Goal: Task Accomplishment & Management: Use online tool/utility

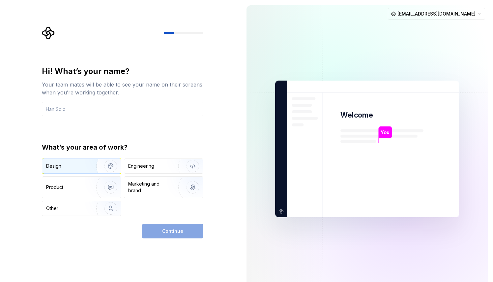
click at [91, 163] on img "button" at bounding box center [106, 166] width 42 height 44
click at [105, 110] on input "text" at bounding box center [123, 109] width 162 height 15
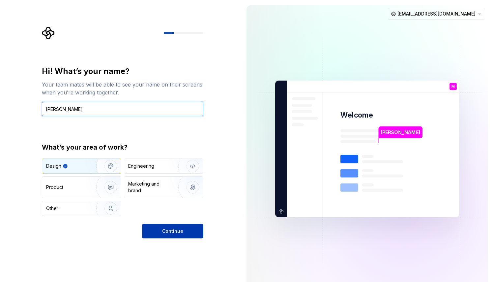
type input "[PERSON_NAME]"
click at [165, 232] on span "Continue" at bounding box center [172, 231] width 21 height 7
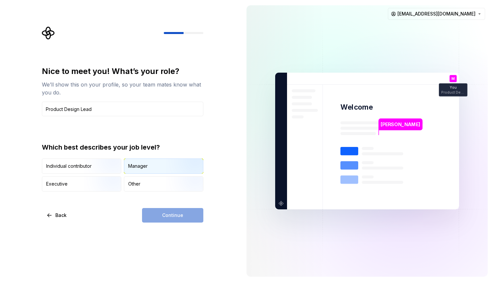
type input "Product Design Lead"
click at [138, 169] on div "Manager" at bounding box center [137, 166] width 19 height 7
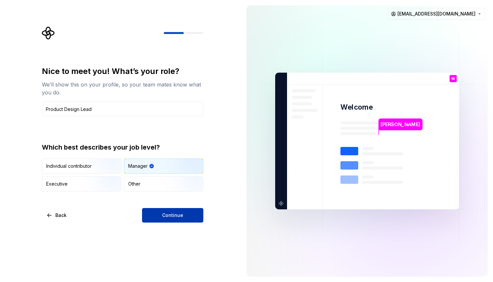
click at [163, 214] on span "Continue" at bounding box center [172, 215] width 21 height 7
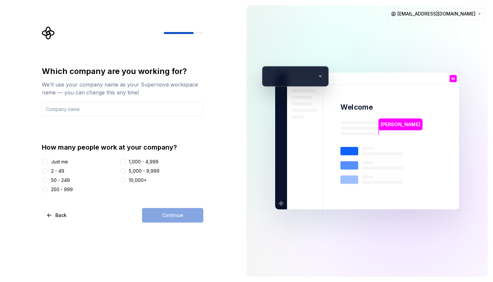
click at [57, 161] on div "Just me" at bounding box center [59, 161] width 17 height 7
click at [48, 161] on button "Just me" at bounding box center [45, 161] width 5 height 5
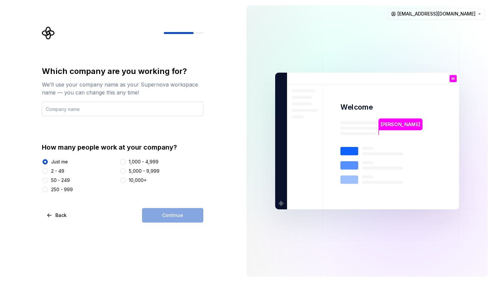
click at [88, 112] on input "text" at bounding box center [123, 109] width 162 height 15
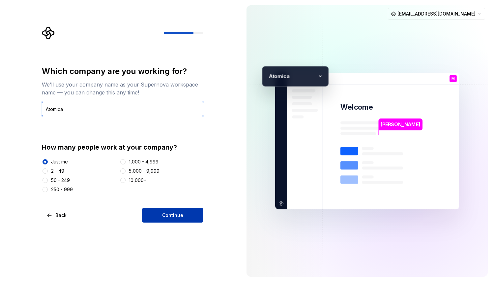
type input "Atomica"
click at [175, 214] on span "Continue" at bounding box center [172, 215] width 21 height 7
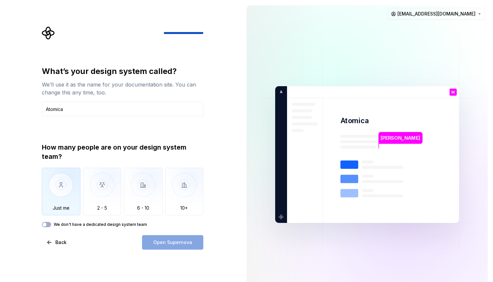
type input "Atomica"
click at [59, 192] on img "button" at bounding box center [61, 190] width 39 height 44
click at [167, 240] on span "Open Supernova" at bounding box center [172, 242] width 39 height 7
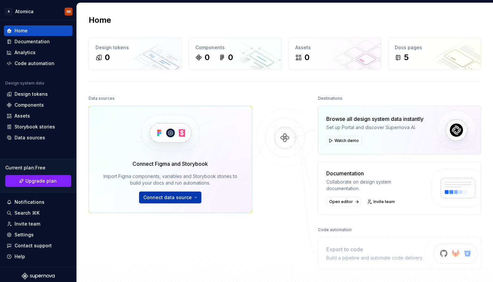
click at [193, 192] on button "Connect data source" at bounding box center [170, 197] width 62 height 12
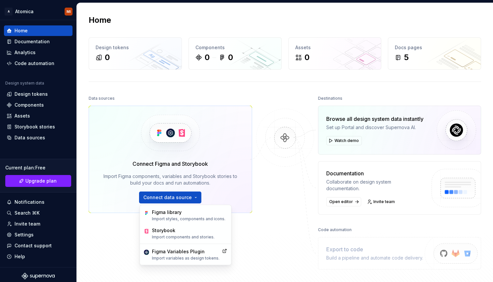
click at [267, 248] on div at bounding box center [285, 181] width 66 height 175
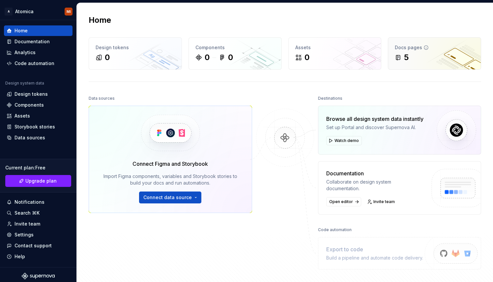
click at [427, 48] on div "Docs pages" at bounding box center [434, 47] width 79 height 7
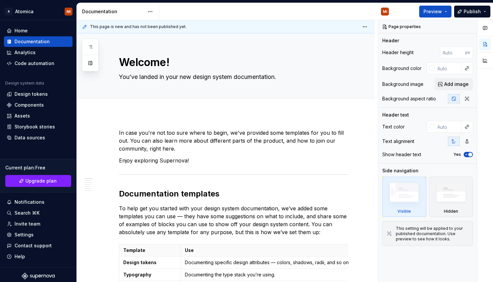
type textarea "*"
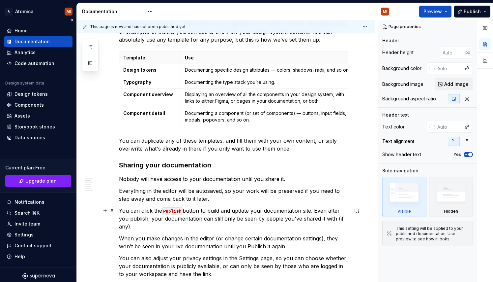
scroll to position [194, 0]
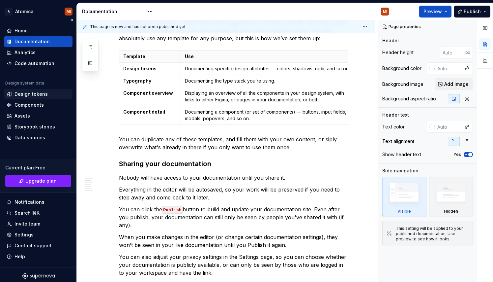
click at [31, 96] on div "Design tokens" at bounding box center [31, 94] width 33 height 7
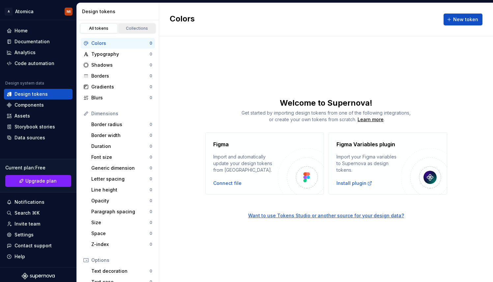
click at [135, 28] on div "Collections" at bounding box center [137, 28] width 33 height 5
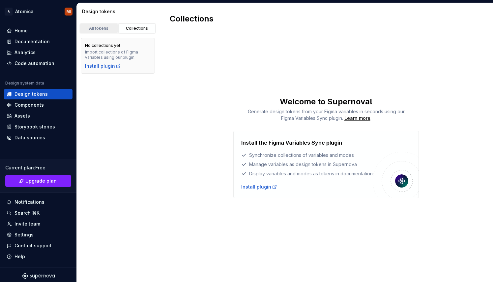
click at [98, 28] on div "All tokens" at bounding box center [98, 28] width 33 height 5
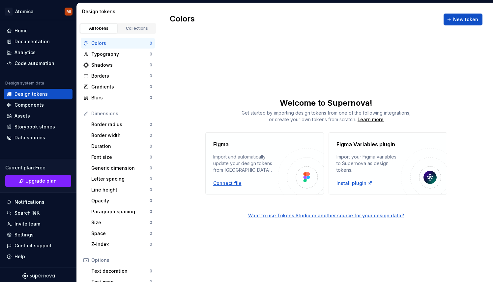
click at [232, 181] on div "Connect file" at bounding box center [227, 183] width 28 height 7
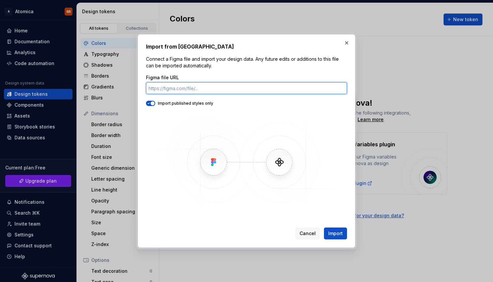
click at [241, 86] on input "Figma file URL" at bounding box center [246, 88] width 201 height 12
paste input "[URL][DOMAIN_NAME]"
type input "[URL][DOMAIN_NAME]"
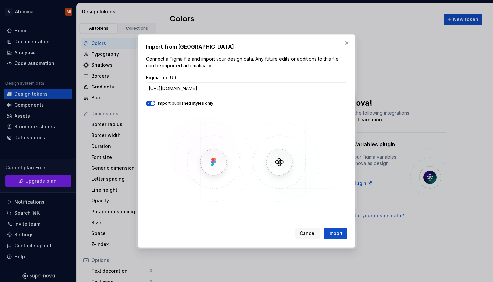
click at [153, 104] on span "button" at bounding box center [153, 103] width 4 height 4
click at [339, 232] on span "Import" at bounding box center [336, 233] width 15 height 7
click at [308, 233] on span "Cancel" at bounding box center [308, 233] width 16 height 7
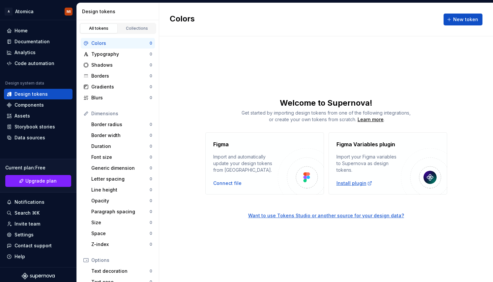
click at [353, 183] on div "Install plugin" at bounding box center [355, 183] width 36 height 7
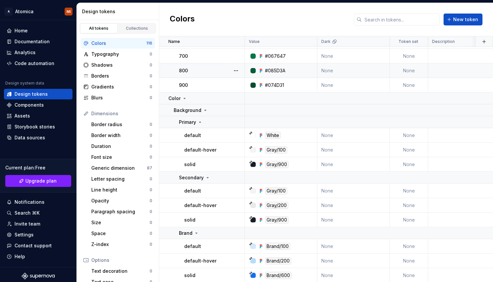
scroll to position [720, 0]
click at [201, 120] on icon at bounding box center [200, 121] width 5 height 5
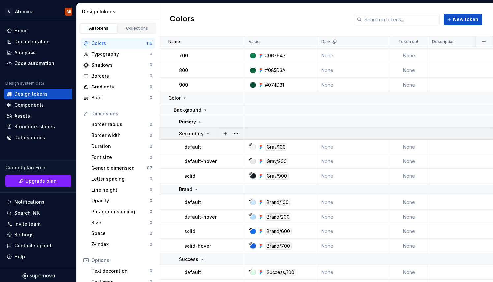
click at [206, 131] on icon at bounding box center [207, 133] width 5 height 5
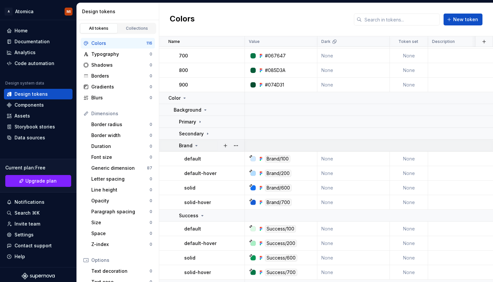
click at [195, 145] on icon at bounding box center [196, 145] width 5 height 5
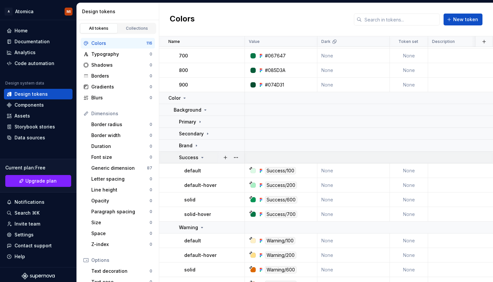
click at [199, 157] on div "Success" at bounding box center [192, 157] width 26 height 7
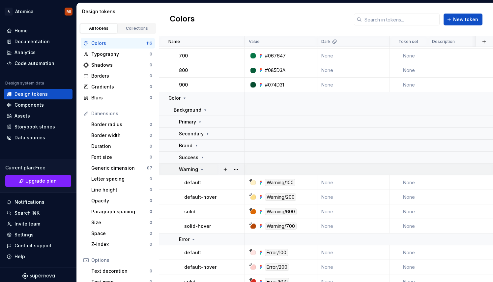
click at [201, 170] on icon at bounding box center [202, 169] width 5 height 5
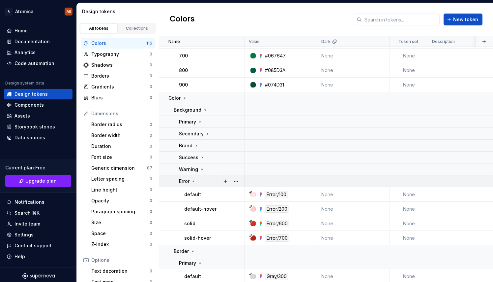
click at [193, 179] on icon at bounding box center [193, 180] width 5 height 5
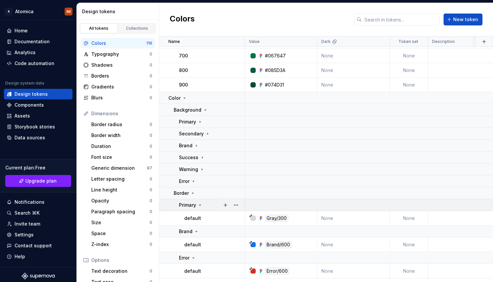
scroll to position [730, 0]
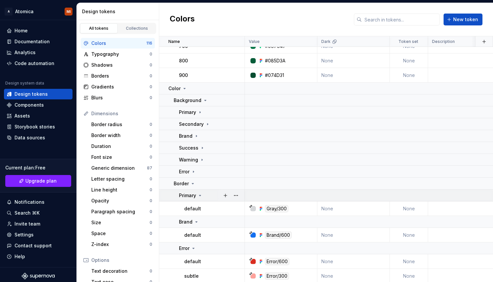
click at [200, 196] on icon at bounding box center [200, 195] width 5 height 5
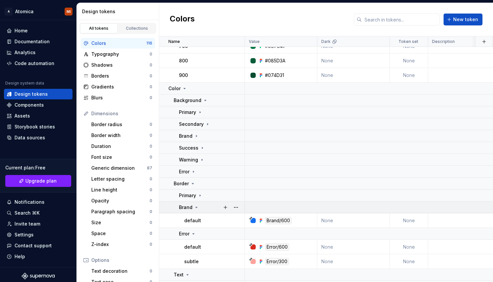
click at [198, 206] on icon at bounding box center [196, 207] width 5 height 5
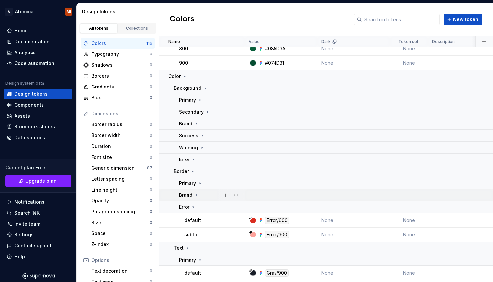
scroll to position [748, 0]
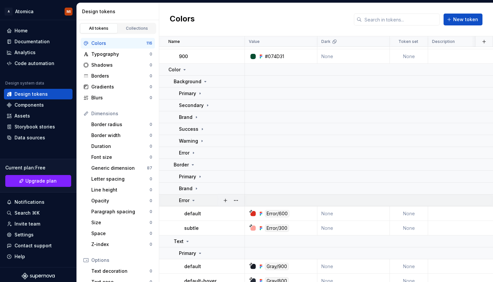
click at [195, 200] on icon at bounding box center [193, 200] width 5 height 5
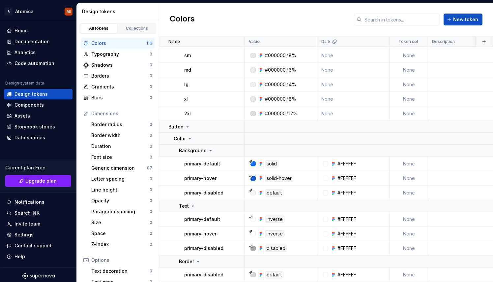
scroll to position [1538, 0]
click at [115, 168] on div "Generic dimension" at bounding box center [119, 168] width 56 height 7
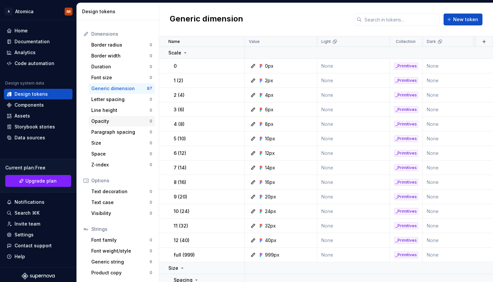
scroll to position [79, 0]
click at [35, 106] on div "Components" at bounding box center [29, 105] width 29 height 7
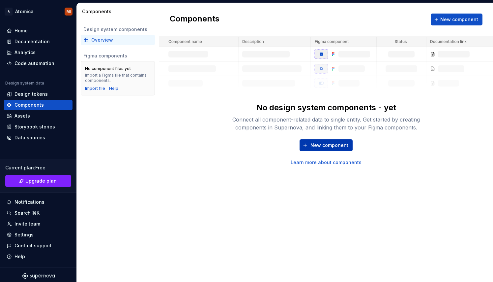
click at [323, 145] on span "New component" at bounding box center [330, 145] width 38 height 7
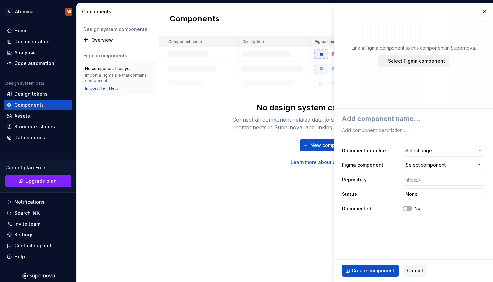
click at [428, 63] on span "Select Figma component" at bounding box center [416, 61] width 57 height 7
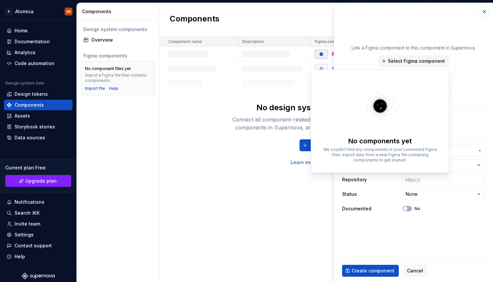
click at [220, 123] on div "No design system components - yet Connect all component-related data to single …" at bounding box center [326, 100] width 334 height 129
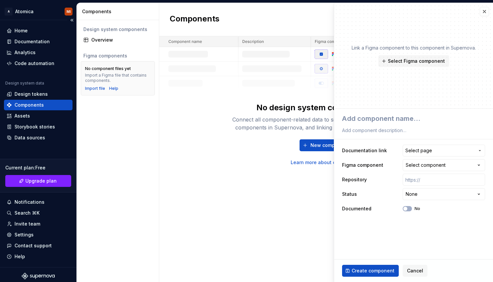
click at [26, 100] on div "Components" at bounding box center [38, 105] width 69 height 11
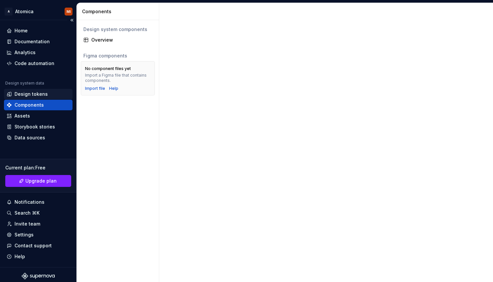
click at [32, 93] on div "Design tokens" at bounding box center [31, 94] width 33 height 7
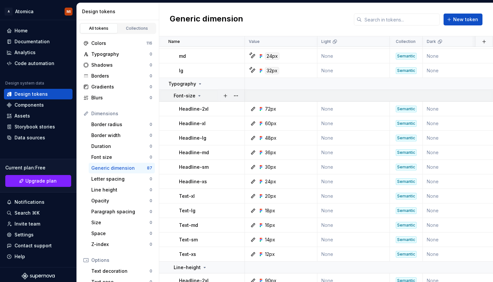
scroll to position [1030, 0]
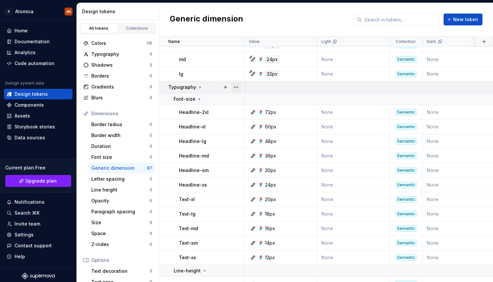
click at [236, 88] on button "button" at bounding box center [236, 86] width 9 height 9
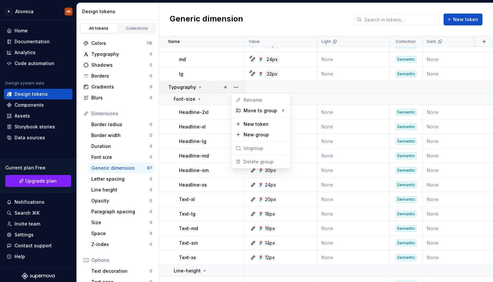
click at [194, 86] on html "A Atomica MI Home Documentation Analytics Code automation Design system data De…" at bounding box center [246, 141] width 493 height 282
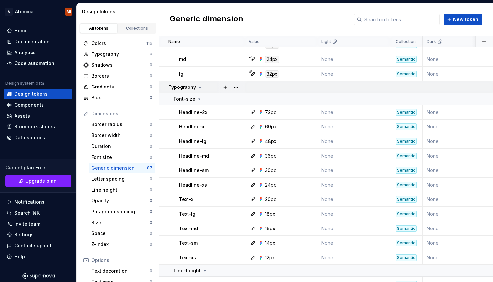
click at [198, 87] on icon at bounding box center [200, 86] width 5 height 5
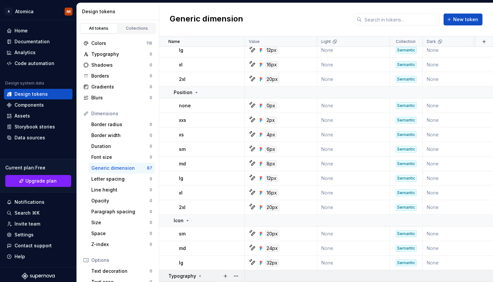
scroll to position [845, 0]
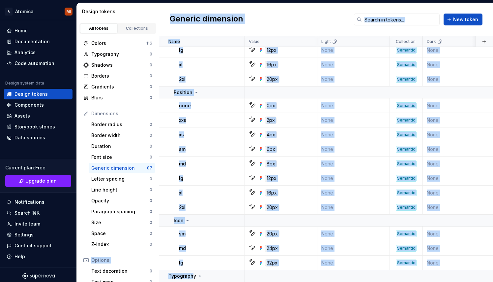
drag, startPoint x: 193, startPoint y: 271, endPoint x: 157, endPoint y: 250, distance: 42.1
click at [237, 272] on button "button" at bounding box center [236, 275] width 9 height 9
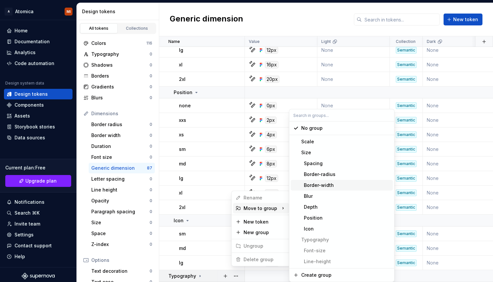
click at [121, 167] on html "A Atomica MI Home Documentation Analytics Code automation Design system data De…" at bounding box center [246, 141] width 493 height 282
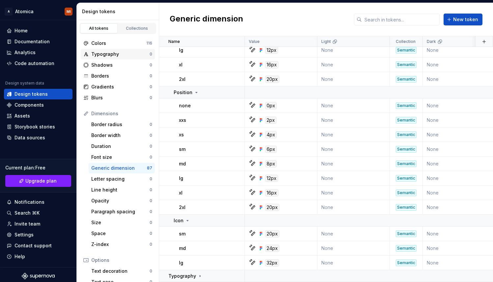
click at [120, 54] on div "Typography" at bounding box center [120, 54] width 58 height 7
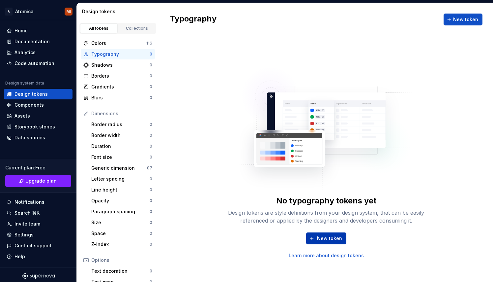
click at [326, 238] on span "New token" at bounding box center [329, 238] width 25 height 7
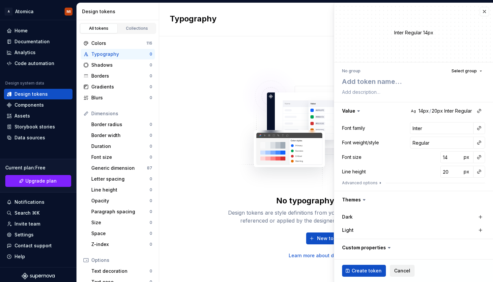
click at [402, 270] on span "Cancel" at bounding box center [403, 270] width 16 height 7
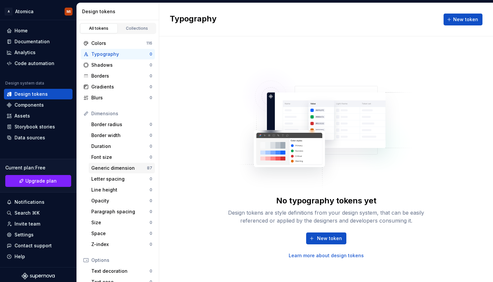
click at [114, 167] on div "Generic dimension" at bounding box center [119, 168] width 56 height 7
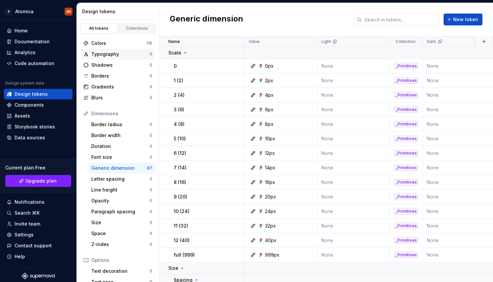
click at [107, 56] on div "Typography" at bounding box center [120, 54] width 58 height 7
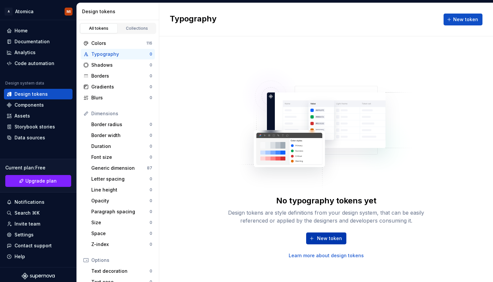
click at [327, 240] on span "New token" at bounding box center [329, 238] width 25 height 7
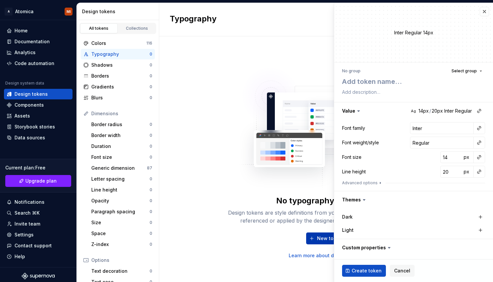
type textarea "*"
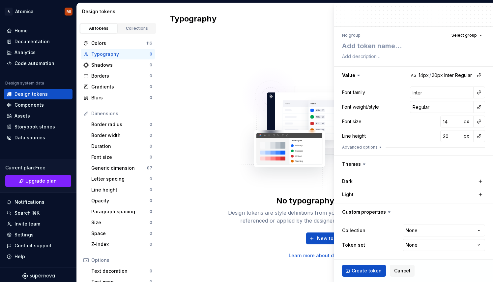
scroll to position [36, 0]
click at [416, 231] on html "A Atomica MI Home Documentation Analytics Code automation Design system data De…" at bounding box center [246, 141] width 493 height 282
select select "**********"
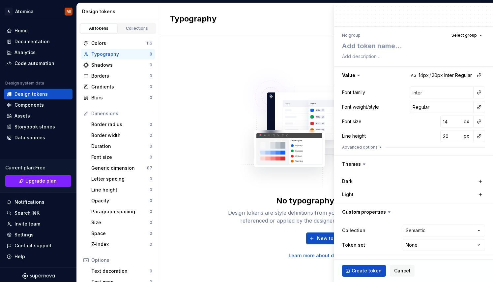
type textarea "*"
click at [424, 250] on html "A Atomica MI Home Documentation Analytics Code automation Design system data De…" at bounding box center [246, 141] width 493 height 282
select select "**********"
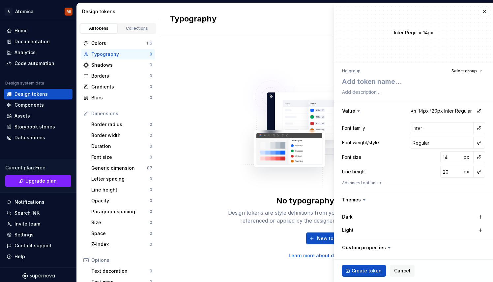
scroll to position [0, 0]
click at [400, 269] on span "Cancel" at bounding box center [403, 270] width 16 height 7
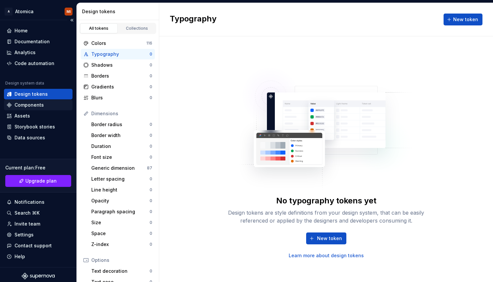
click at [36, 102] on div "Components" at bounding box center [29, 105] width 29 height 7
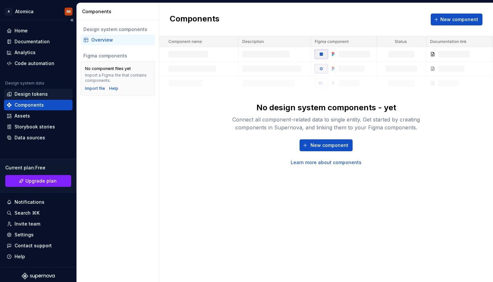
click at [34, 94] on div "Design tokens" at bounding box center [31, 94] width 33 height 7
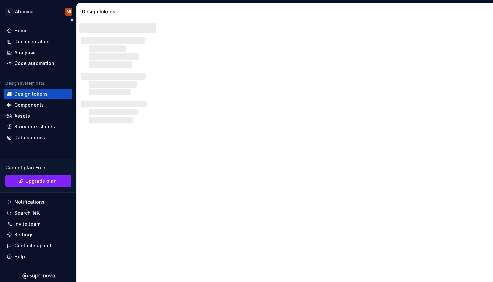
click at [34, 94] on div "Design tokens" at bounding box center [31, 94] width 33 height 7
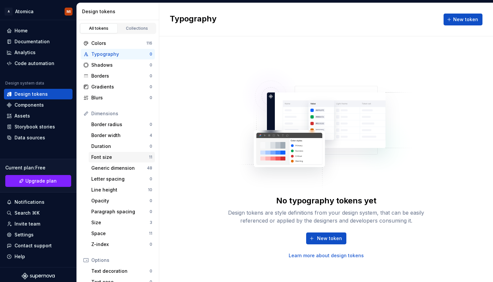
click at [112, 156] on div "Font size" at bounding box center [120, 157] width 58 height 7
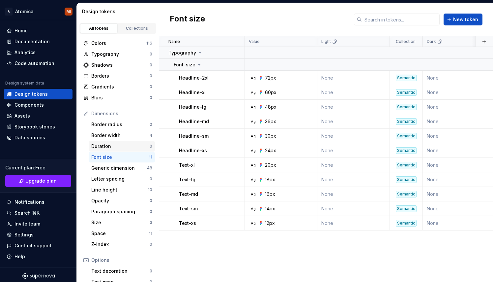
click at [118, 144] on div "Duration" at bounding box center [120, 146] width 58 height 7
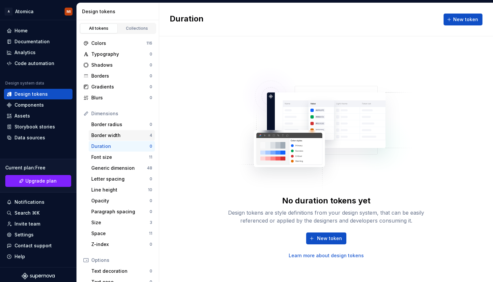
click at [117, 136] on div "Border width" at bounding box center [120, 135] width 58 height 7
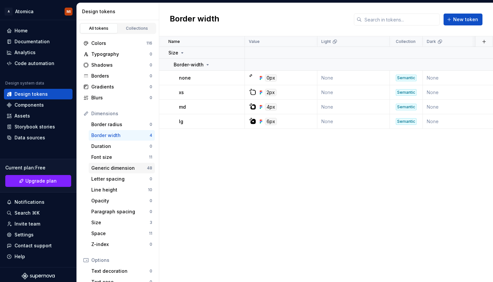
click at [117, 164] on div "Generic dimension 48" at bounding box center [122, 168] width 66 height 11
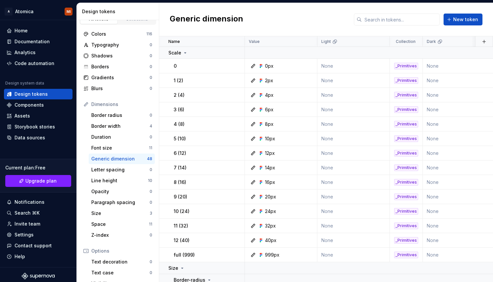
scroll to position [12, 0]
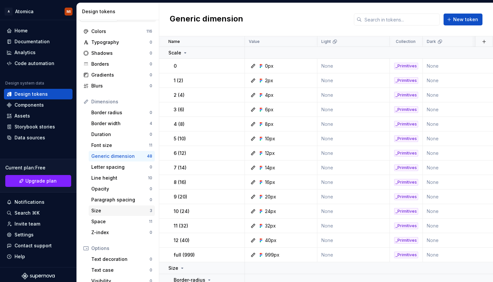
click at [113, 211] on div "Size" at bounding box center [120, 210] width 58 height 7
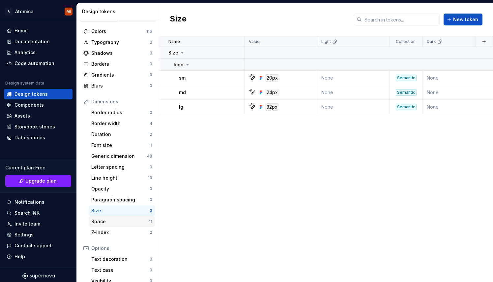
click at [117, 219] on div "Space" at bounding box center [120, 221] width 58 height 7
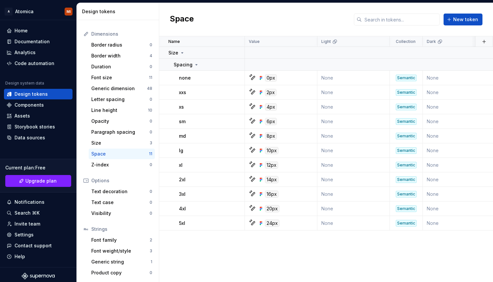
scroll to position [79, 0]
click at [118, 238] on div "Font family" at bounding box center [120, 240] width 58 height 7
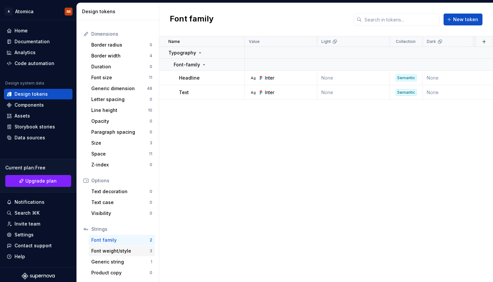
click at [123, 248] on div "Font weight/style" at bounding box center [120, 250] width 58 height 7
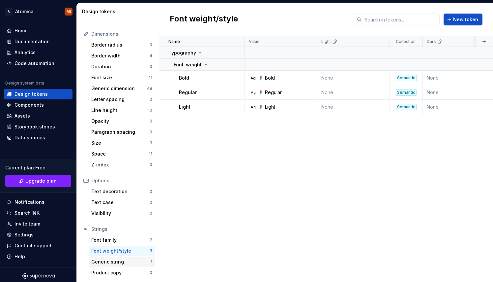
click at [125, 259] on div "Generic string" at bounding box center [120, 261] width 59 height 7
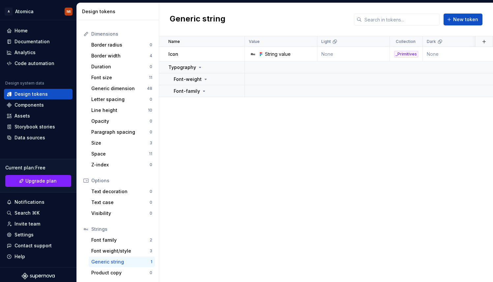
scroll to position [79, 0]
click at [120, 253] on div "Font weight/style" at bounding box center [120, 250] width 58 height 7
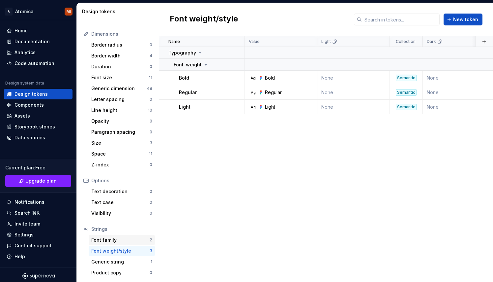
click at [112, 238] on div "Font family" at bounding box center [120, 240] width 58 height 7
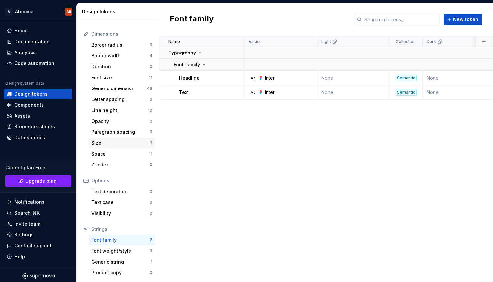
click at [115, 141] on div "Size" at bounding box center [120, 143] width 58 height 7
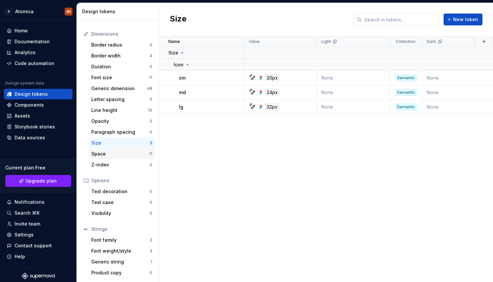
click at [118, 155] on div "Space" at bounding box center [120, 153] width 58 height 7
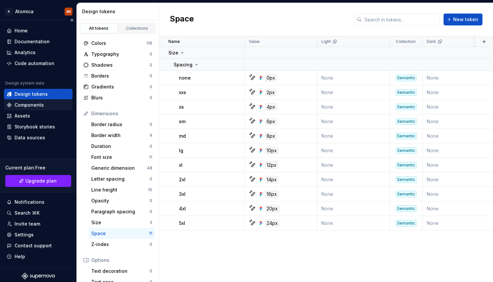
click at [35, 106] on div "Components" at bounding box center [29, 105] width 29 height 7
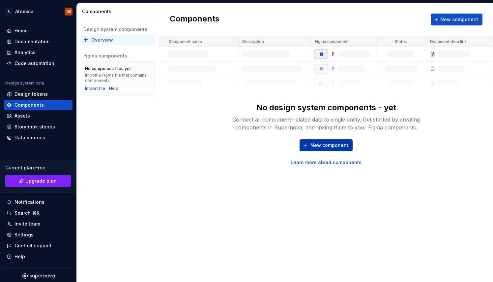
click at [322, 144] on span "New component" at bounding box center [330, 145] width 38 height 7
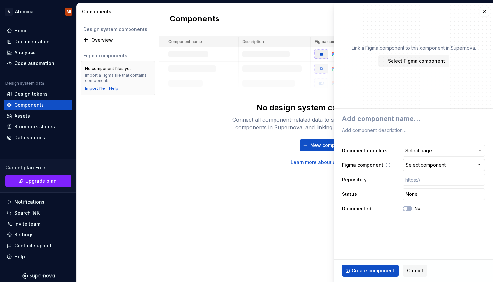
click at [430, 164] on div "Select component" at bounding box center [426, 165] width 40 height 7
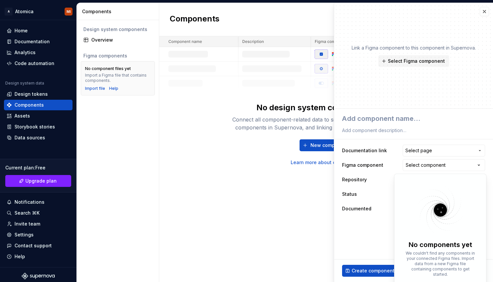
click at [391, 167] on html "**********" at bounding box center [246, 141] width 493 height 282
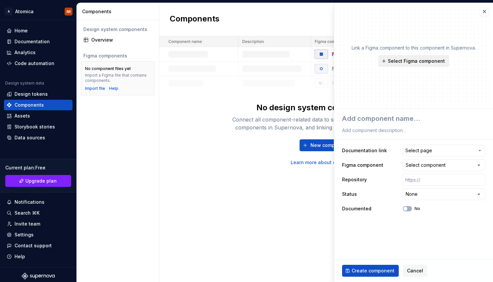
click at [414, 62] on span "Select Figma component" at bounding box center [416, 61] width 57 height 7
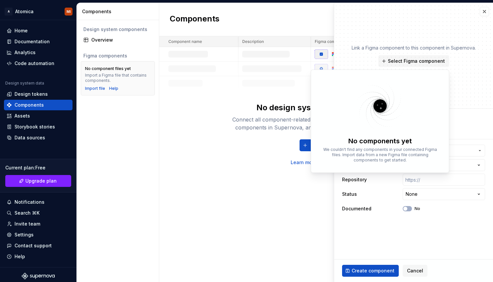
type textarea "*"
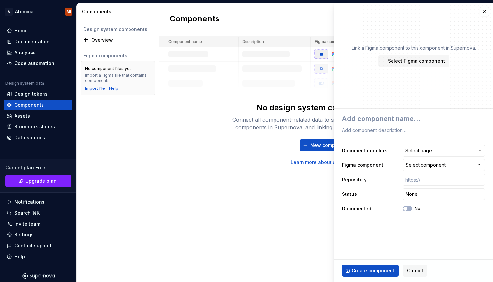
click at [374, 231] on fieldset "**********" at bounding box center [413, 195] width 159 height 173
click at [482, 13] on button "button" at bounding box center [484, 11] width 9 height 9
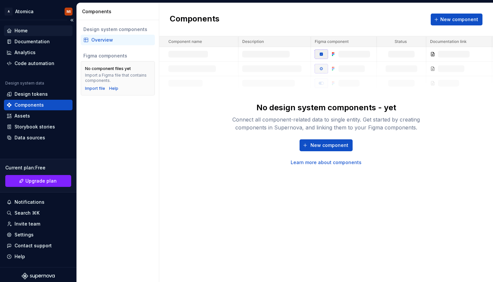
click at [22, 26] on div "Home" at bounding box center [38, 30] width 69 height 11
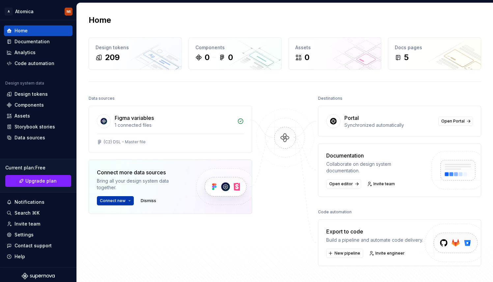
click at [114, 201] on span "Connect new" at bounding box center [113, 200] width 26 height 5
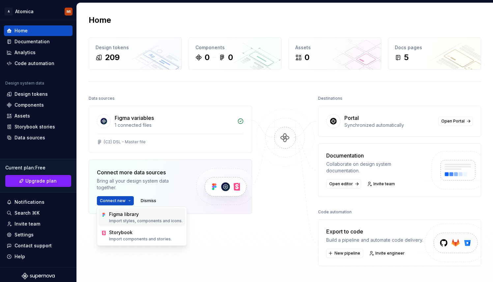
click at [132, 218] on p "Import styles, components and icons." at bounding box center [146, 220] width 74 height 5
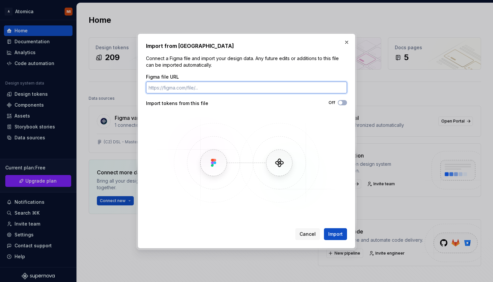
click at [214, 90] on input "Figma file URL" at bounding box center [246, 87] width 201 height 12
paste input "[URL][DOMAIN_NAME]"
type input "[URL][DOMAIN_NAME]"
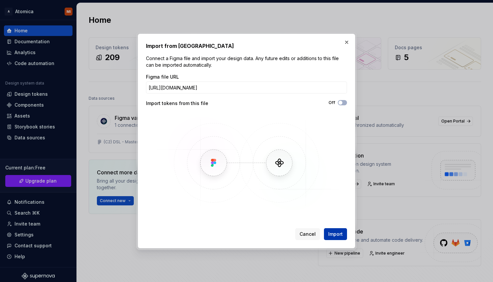
click at [338, 233] on span "Import" at bounding box center [336, 234] width 15 height 7
click at [347, 45] on button "button" at bounding box center [346, 42] width 9 height 9
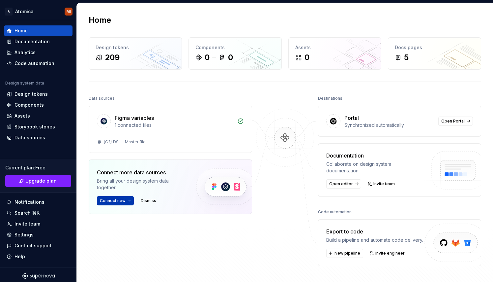
click at [112, 200] on span "Connect new" at bounding box center [113, 200] width 26 height 5
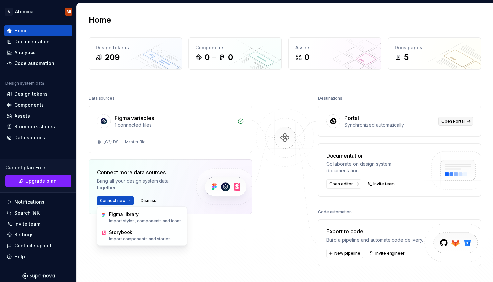
click at [442, 119] on span "Open Portal" at bounding box center [453, 120] width 23 height 5
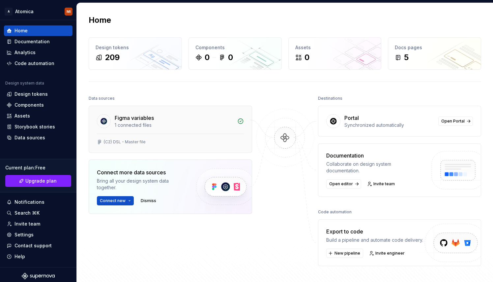
click at [168, 121] on div "Figma variables" at bounding box center [174, 118] width 119 height 8
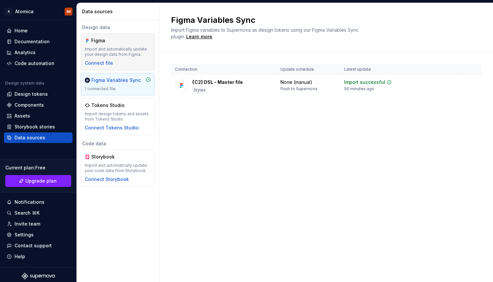
click at [115, 55] on div "Import and automatically update your design data from Figma." at bounding box center [118, 52] width 66 height 11
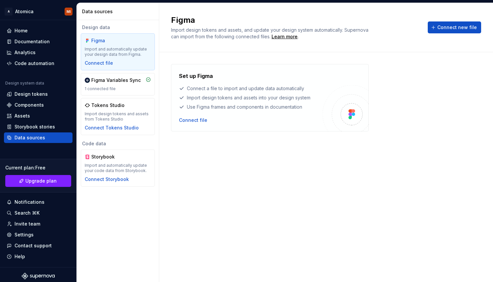
click at [199, 116] on div "Set up Figma Connect a file to import and update data automatically Import desi…" at bounding box center [251, 97] width 144 height 51
click at [199, 120] on div "Connect file" at bounding box center [193, 120] width 28 height 7
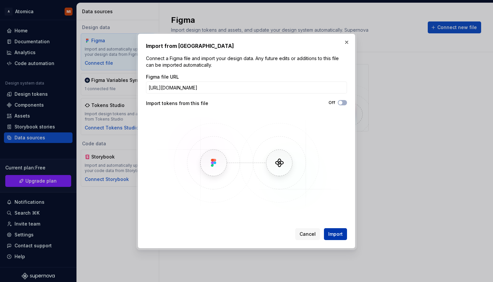
type input "[URL][DOMAIN_NAME]"
click at [334, 231] on span "Import" at bounding box center [336, 234] width 15 height 7
click at [341, 239] on button "Import" at bounding box center [335, 234] width 23 height 12
click at [307, 237] on span "Cancel" at bounding box center [308, 234] width 16 height 7
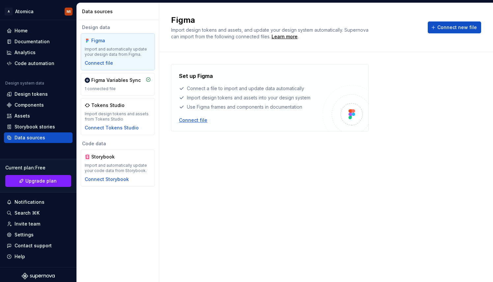
click at [193, 117] on div "Connect file" at bounding box center [193, 120] width 28 height 7
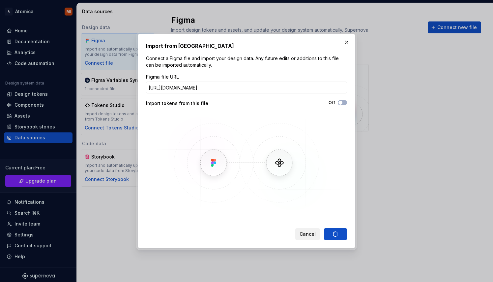
click at [312, 233] on span "Cancel" at bounding box center [308, 234] width 16 height 7
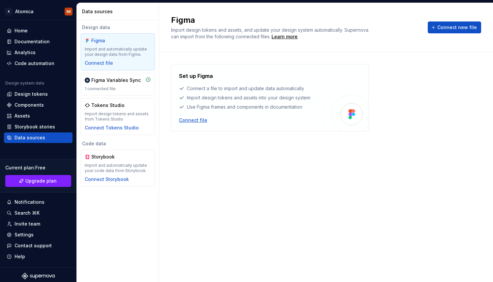
click at [193, 123] on div "Connect file" at bounding box center [193, 120] width 28 height 7
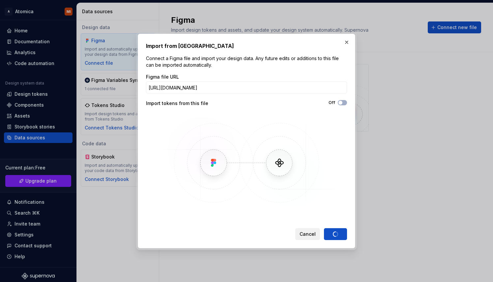
click at [305, 235] on span "Cancel" at bounding box center [308, 234] width 16 height 7
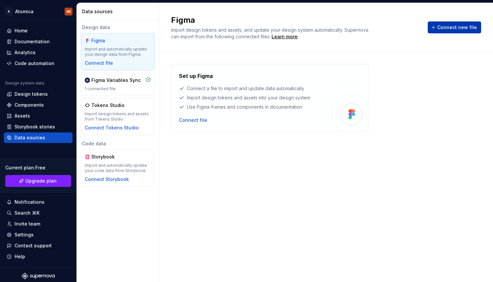
click at [465, 30] on span "Connect new file" at bounding box center [458, 27] width 40 height 7
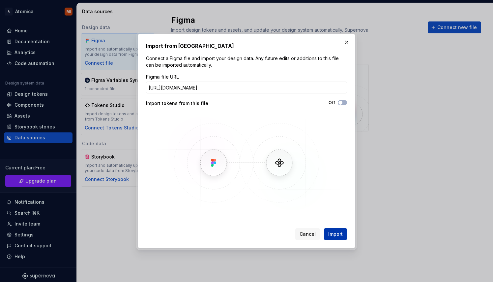
type input "[URL][DOMAIN_NAME]"
click at [341, 236] on span "Import" at bounding box center [336, 234] width 15 height 7
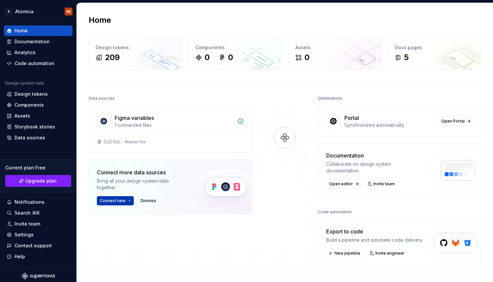
click at [116, 197] on button "Connect new" at bounding box center [115, 200] width 37 height 9
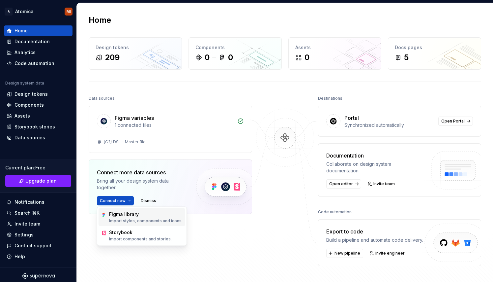
click at [121, 211] on div "Figma library" at bounding box center [146, 214] width 74 height 7
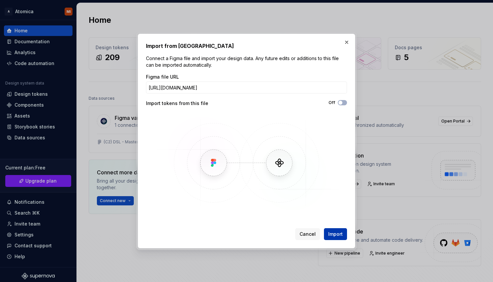
type input "[URL][DOMAIN_NAME]"
click at [338, 232] on span "Import" at bounding box center [336, 234] width 15 height 7
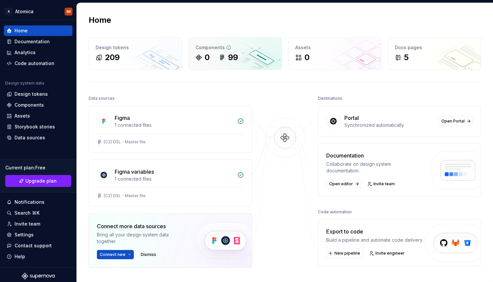
click at [229, 53] on div "99" at bounding box center [233, 57] width 10 height 11
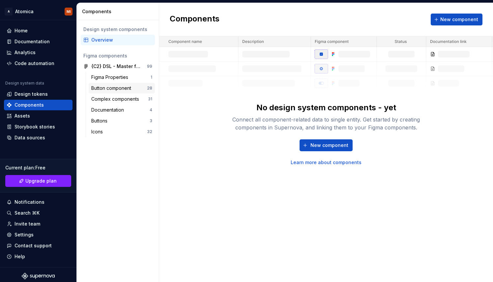
click at [122, 85] on div "Button component" at bounding box center [112, 88] width 43 height 7
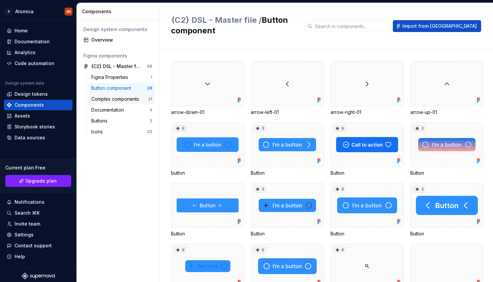
click at [124, 98] on div "Complex components" at bounding box center [116, 99] width 50 height 7
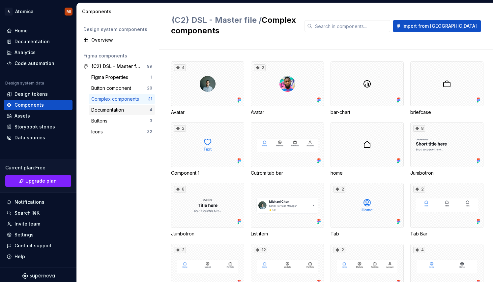
click at [126, 110] on div "Documentation" at bounding box center [108, 110] width 35 height 7
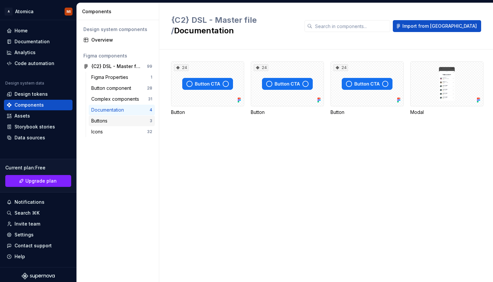
click at [124, 120] on div "Buttons" at bounding box center [120, 120] width 58 height 7
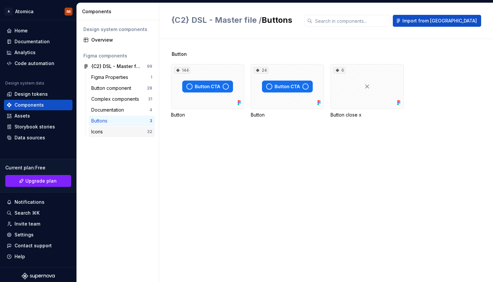
click at [125, 132] on div "Icons" at bounding box center [119, 131] width 56 height 7
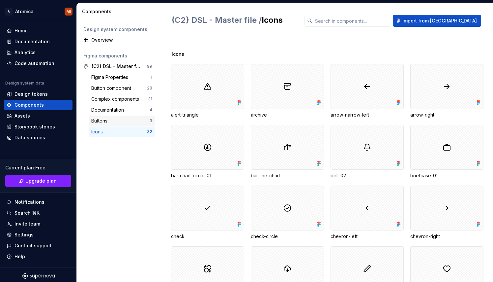
click at [121, 121] on div "Buttons" at bounding box center [120, 120] width 58 height 7
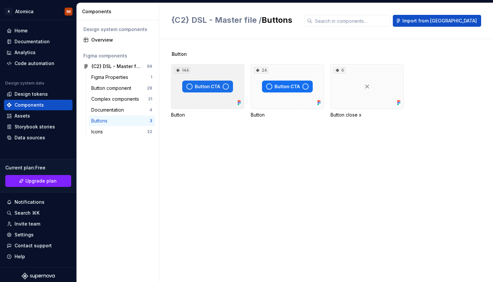
click at [208, 92] on div "144" at bounding box center [207, 86] width 73 height 45
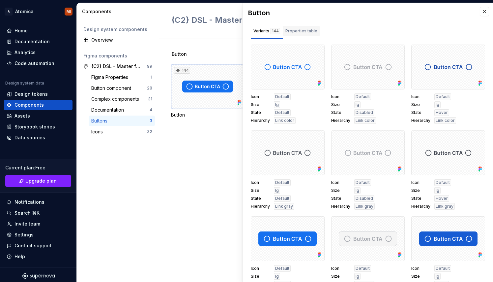
click at [297, 33] on div "Properties table" at bounding box center [302, 31] width 32 height 7
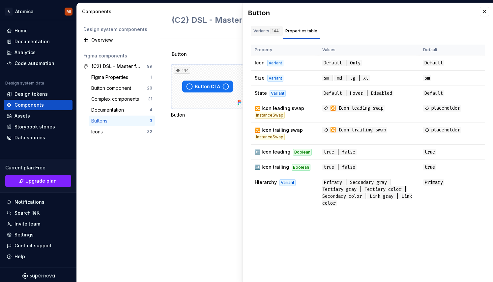
click at [267, 36] on div "Variants 144" at bounding box center [267, 32] width 32 height 13
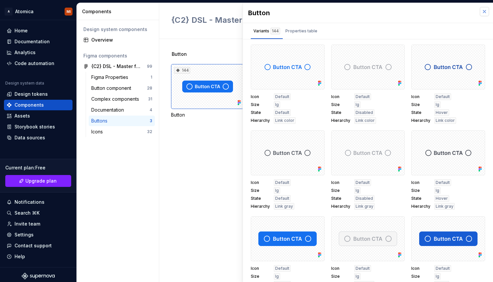
click at [480, 13] on button "button" at bounding box center [484, 11] width 9 height 9
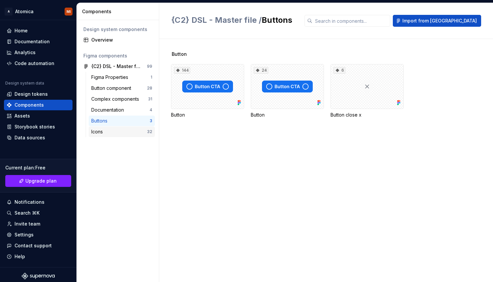
click at [106, 132] on div "Icons" at bounding box center [119, 131] width 56 height 7
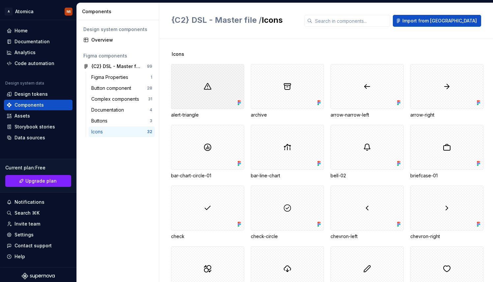
click at [226, 94] on div at bounding box center [207, 86] width 73 height 45
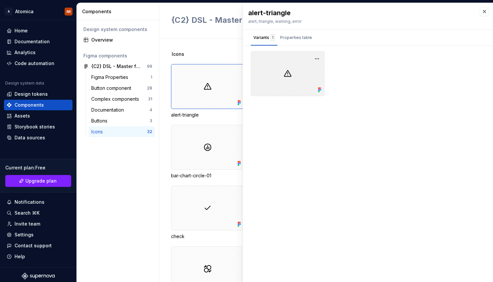
click at [320, 89] on icon at bounding box center [321, 88] width 2 height 2
click at [315, 59] on button "button" at bounding box center [317, 58] width 9 height 9
click at [481, 16] on button "button" at bounding box center [484, 11] width 9 height 9
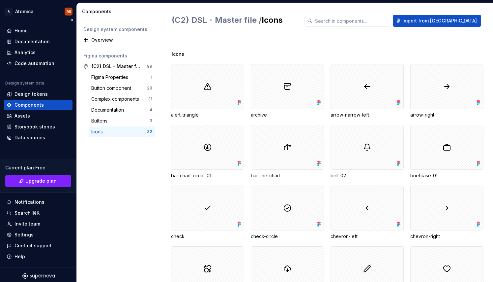
click at [26, 105] on div "Components" at bounding box center [29, 105] width 29 height 7
click at [116, 38] on div "Overview" at bounding box center [121, 40] width 61 height 7
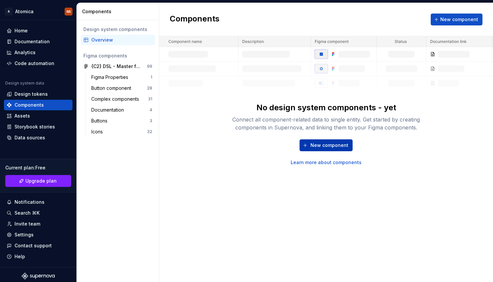
click at [336, 145] on span "New component" at bounding box center [330, 145] width 38 height 7
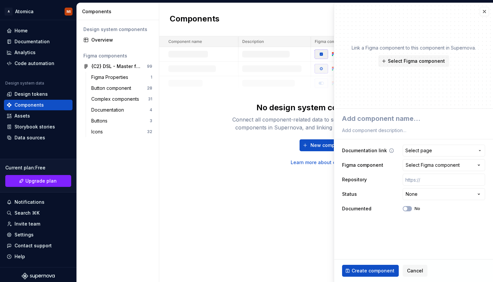
click at [447, 150] on span "Select page" at bounding box center [440, 150] width 69 height 7
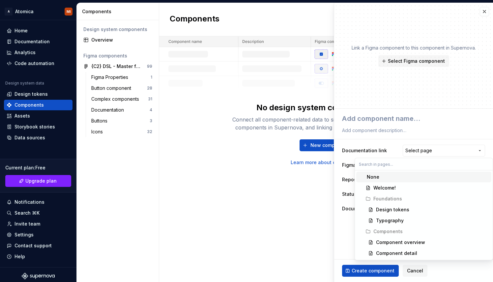
click at [400, 125] on html "**********" at bounding box center [246, 141] width 493 height 282
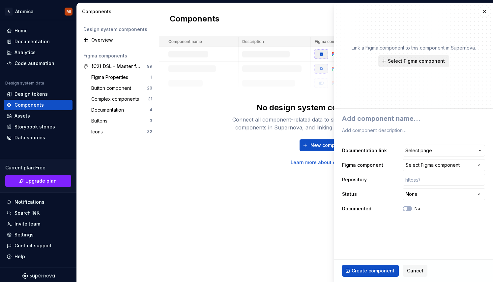
click at [418, 64] on span "Select Figma component" at bounding box center [416, 61] width 57 height 7
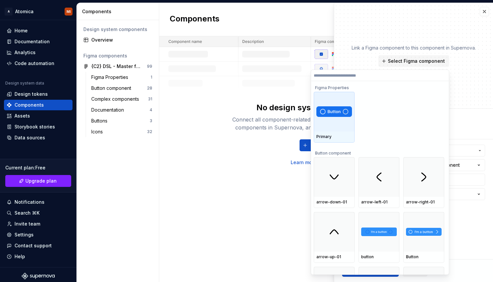
click at [340, 125] on div at bounding box center [334, 112] width 41 height 40
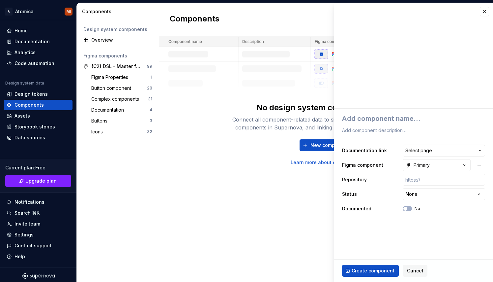
type textarea "*"
click at [420, 150] on span "Select page" at bounding box center [419, 150] width 27 height 7
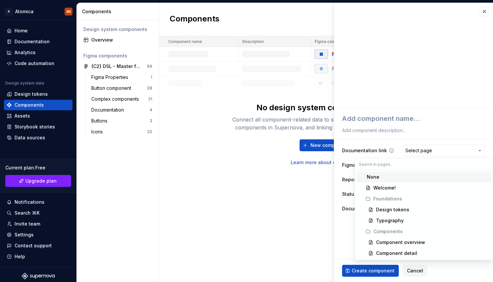
click at [420, 150] on html "**********" at bounding box center [246, 141] width 493 height 282
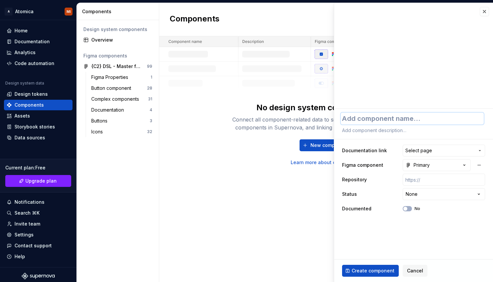
click at [389, 117] on textarea at bounding box center [412, 118] width 143 height 12
type textarea "N"
type textarea "*"
type textarea "Nu"
type textarea "*"
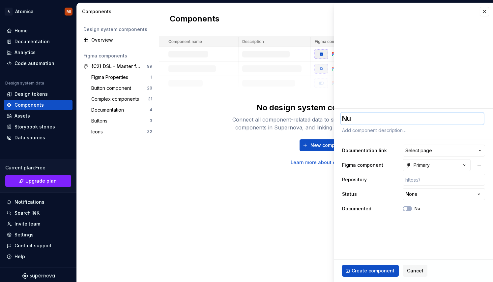
type textarea "Nut"
type textarea "*"
type textarea "Nu"
type textarea "*"
type textarea "N"
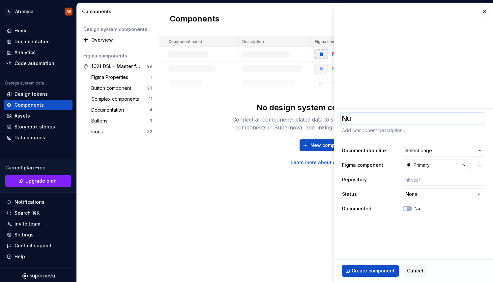
type textarea "*"
type textarea "B"
type textarea "*"
type textarea "Bu"
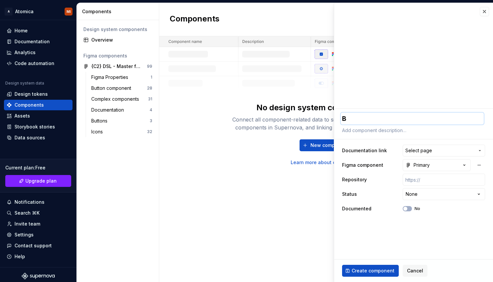
type textarea "*"
type textarea "But"
type textarea "*"
type textarea "Butt"
type textarea "*"
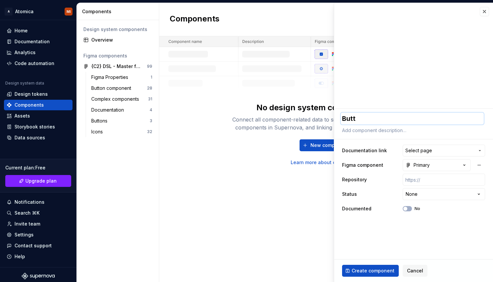
type textarea "Butto"
type textarea "*"
type textarea "Button"
type textarea "*"
type textarea "Button"
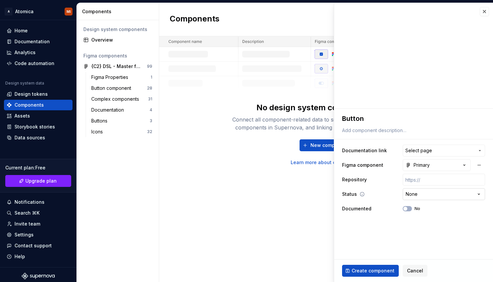
click at [422, 197] on html "**********" at bounding box center [246, 141] width 493 height 282
select select "**********"
click at [408, 208] on button "No" at bounding box center [407, 208] width 9 height 5
click at [437, 168] on button "Primary" at bounding box center [437, 165] width 68 height 12
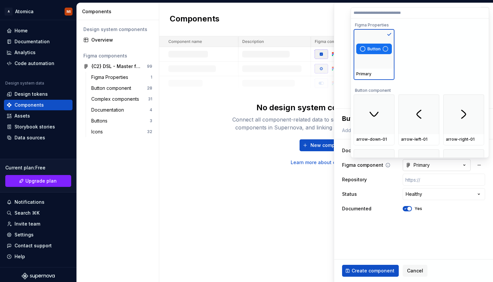
click at [437, 168] on html "**********" at bounding box center [246, 141] width 493 height 282
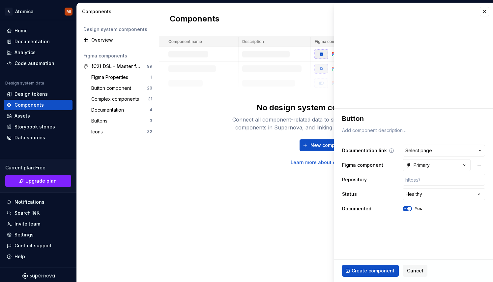
click at [442, 150] on span "Select page" at bounding box center [440, 150] width 69 height 7
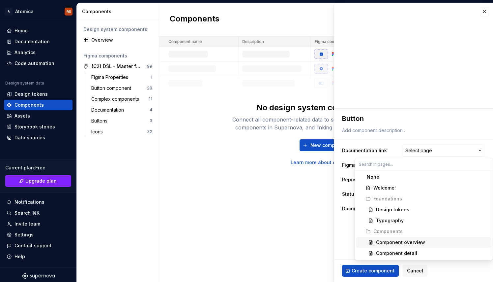
click at [413, 240] on div "Component overview" at bounding box center [400, 242] width 49 height 7
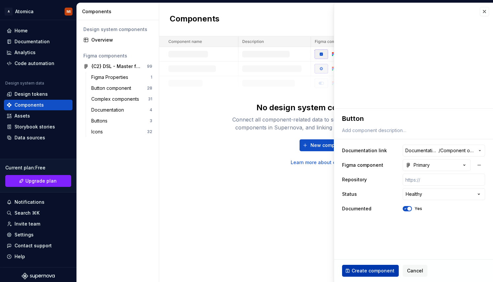
click at [380, 269] on span "Create component" at bounding box center [373, 270] width 43 height 7
type textarea "*"
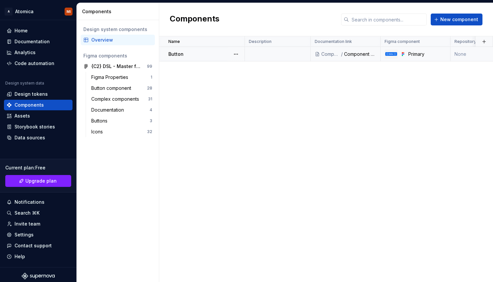
click at [214, 53] on div "Button" at bounding box center [207, 54] width 76 height 7
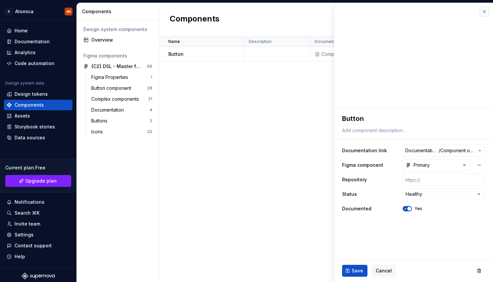
click at [485, 12] on button "button" at bounding box center [484, 11] width 9 height 9
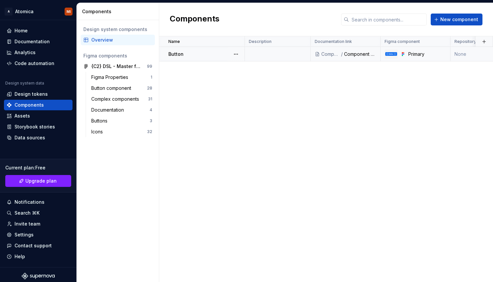
click at [277, 53] on td at bounding box center [278, 54] width 66 height 15
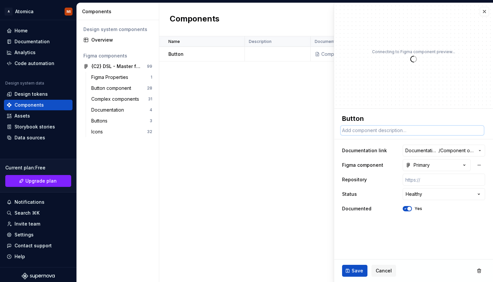
click at [396, 131] on textarea at bounding box center [412, 130] width 143 height 9
paste textarea "Buttons are controls that let users take action, make choices, and move forward."
type textarea "*"
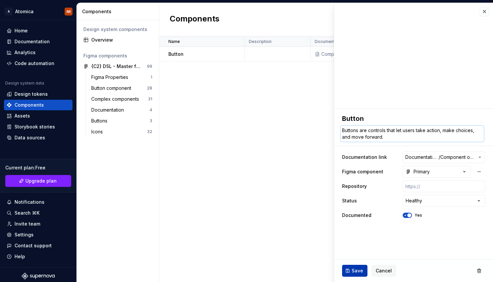
type textarea "Buttons are controls that let users take action, make choices, and move forward."
click at [356, 265] on button "Save" at bounding box center [354, 271] width 25 height 12
type textarea "*"
type textarea "Buttons are controls that let users take action, make choices, and move forward."
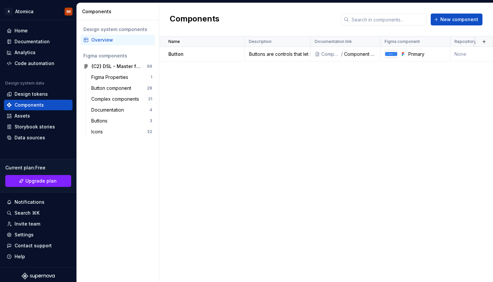
click at [116, 38] on div "Overview" at bounding box center [121, 40] width 61 height 7
click at [234, 54] on button "button" at bounding box center [236, 53] width 9 height 9
click at [198, 99] on html "A Atomica MI Home Documentation Analytics Code automation Design system data De…" at bounding box center [246, 141] width 493 height 282
click at [31, 38] on div "Documentation" at bounding box center [38, 41] width 69 height 11
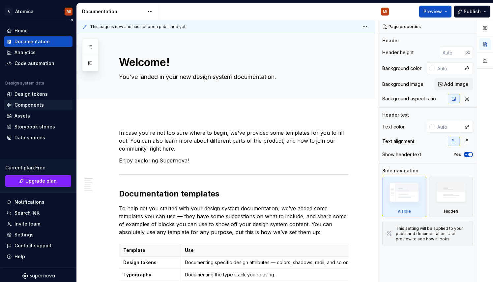
click at [34, 106] on div "Components" at bounding box center [29, 105] width 29 height 7
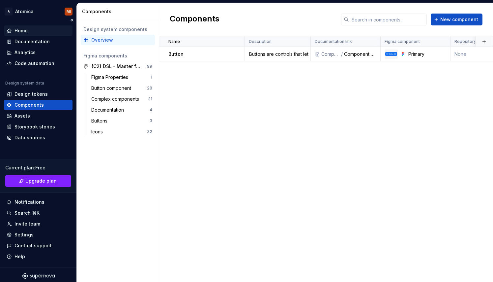
click at [26, 30] on div "Home" at bounding box center [21, 30] width 13 height 7
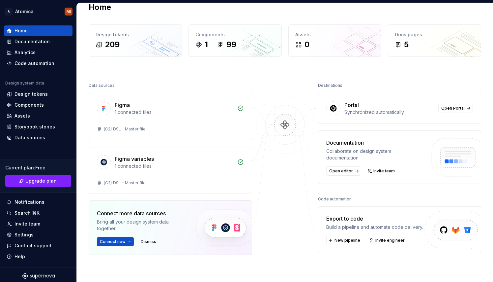
scroll to position [13, 0]
click at [346, 170] on span "Open editor" at bounding box center [342, 170] width 24 height 5
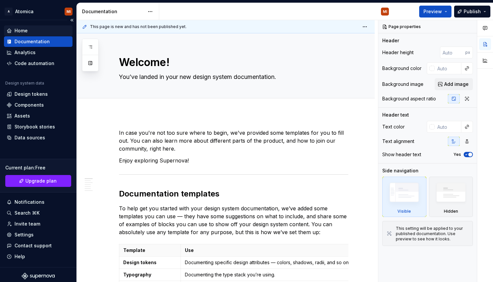
click at [24, 34] on div "Home" at bounding box center [38, 30] width 69 height 11
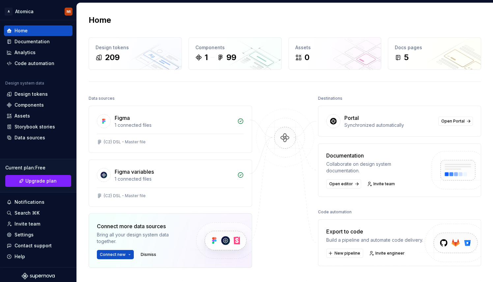
scroll to position [1, 0]
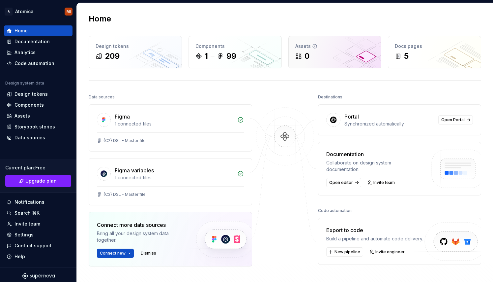
click at [324, 61] on div "Assets 0" at bounding box center [335, 52] width 93 height 32
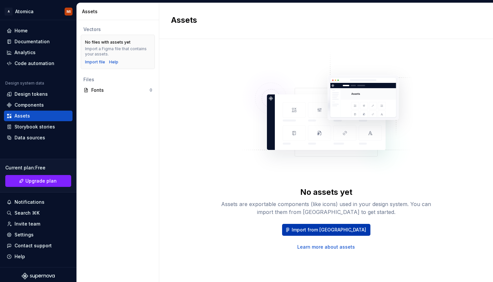
click at [317, 226] on span "Import from [GEOGRAPHIC_DATA]" at bounding box center [329, 229] width 75 height 7
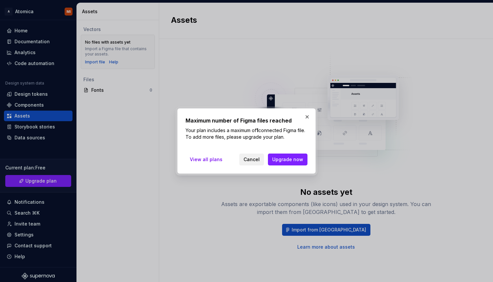
click at [260, 162] on span "Cancel" at bounding box center [252, 159] width 16 height 7
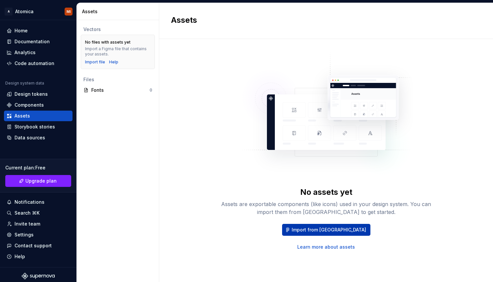
click at [322, 230] on span "Import from [GEOGRAPHIC_DATA]" at bounding box center [329, 229] width 75 height 7
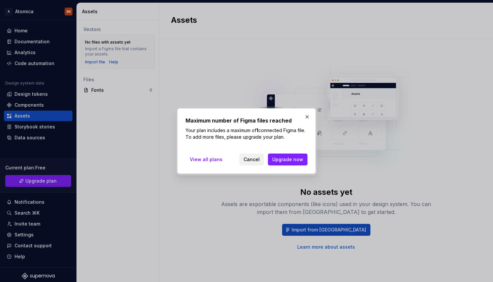
click at [250, 164] on button "Cancel" at bounding box center [251, 159] width 25 height 12
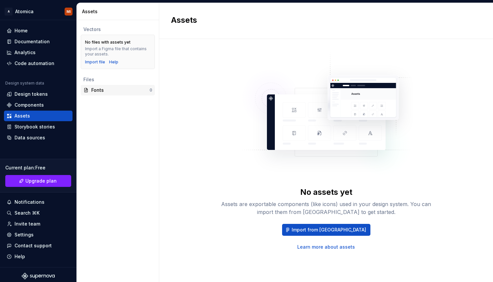
click at [113, 87] on div "Fonts" at bounding box center [120, 90] width 58 height 7
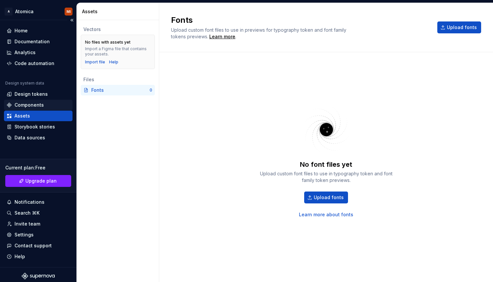
click at [33, 105] on div "Components" at bounding box center [29, 105] width 29 height 7
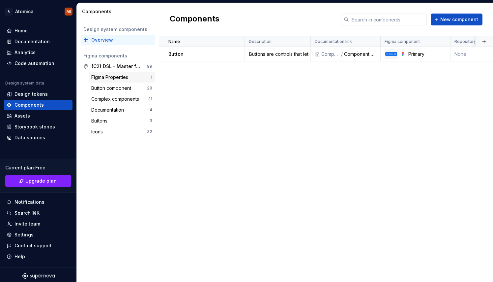
click at [129, 76] on div "Figma Properties" at bounding box center [111, 77] width 40 height 7
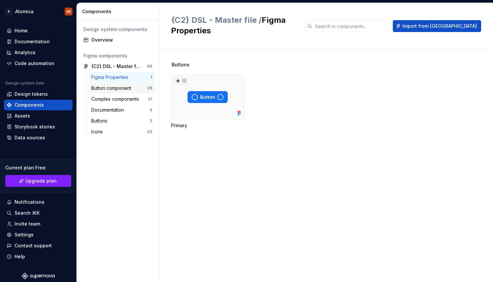
click at [128, 88] on div "Button component" at bounding box center [112, 88] width 43 height 7
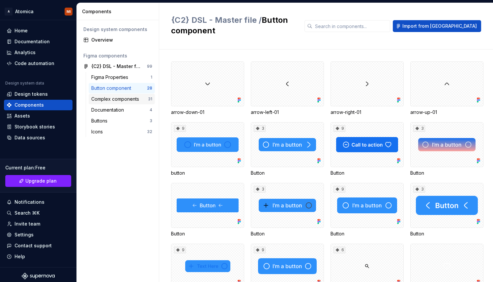
click at [125, 100] on div "Complex components" at bounding box center [116, 99] width 50 height 7
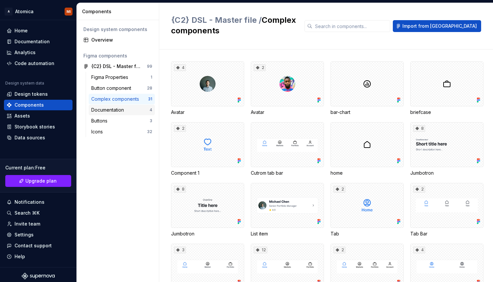
click at [123, 111] on div "Documentation" at bounding box center [108, 110] width 35 height 7
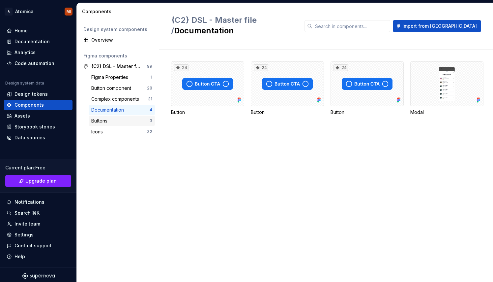
click at [117, 121] on div "Buttons" at bounding box center [120, 120] width 58 height 7
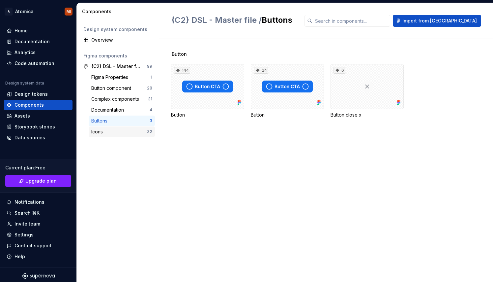
click at [115, 128] on div "Icons 32" at bounding box center [122, 131] width 66 height 11
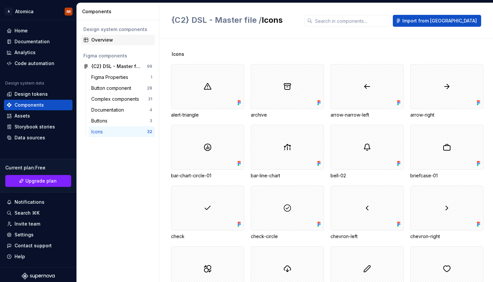
click at [109, 41] on div "Overview" at bounding box center [121, 40] width 61 height 7
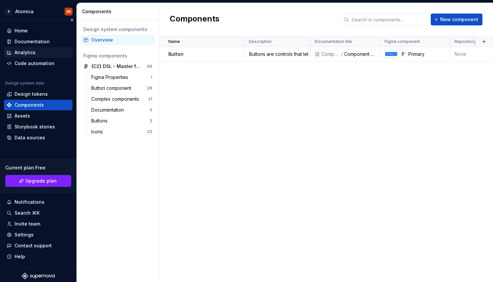
click at [25, 52] on div "Analytics" at bounding box center [25, 52] width 21 height 7
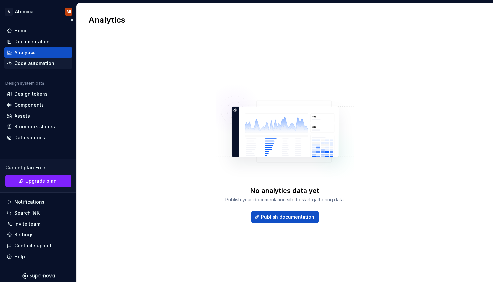
click at [29, 62] on div "Code automation" at bounding box center [35, 63] width 40 height 7
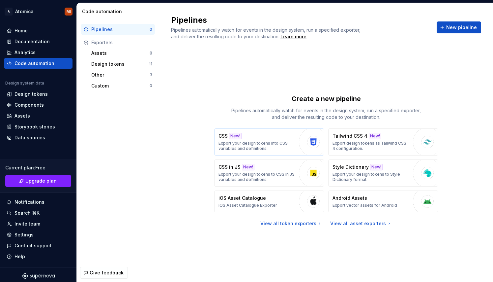
click at [269, 143] on p "Export your design tokens into CSS variables and definitions." at bounding box center [257, 146] width 77 height 11
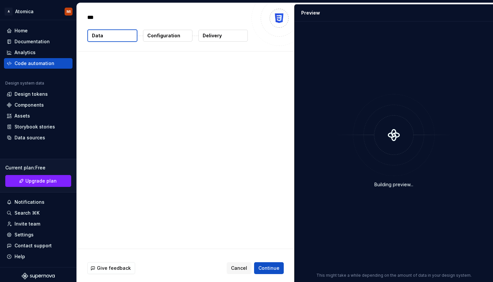
type textarea "*"
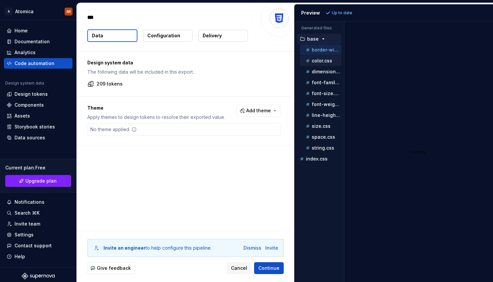
click at [324, 60] on p "color.css" at bounding box center [322, 60] width 20 height 5
click at [320, 148] on p "string.css" at bounding box center [323, 147] width 22 height 5
click at [321, 140] on div "space.css" at bounding box center [323, 137] width 37 height 7
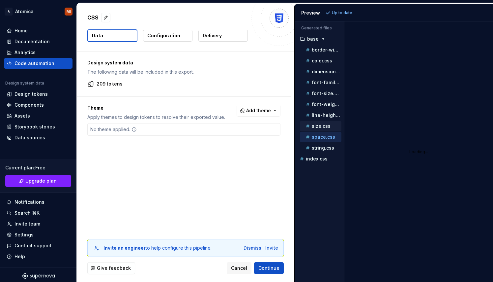
click at [321, 129] on button "size.css" at bounding box center [321, 125] width 42 height 7
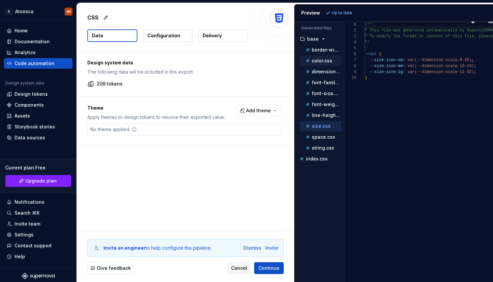
click at [319, 57] on div "color.css" at bounding box center [323, 60] width 37 height 7
type textarea "**********"
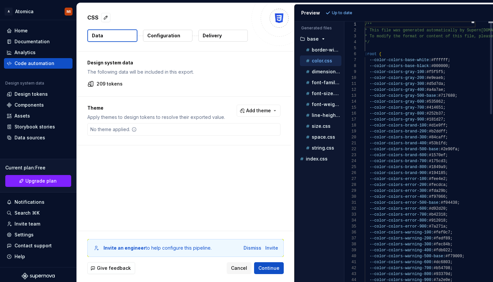
scroll to position [59, 0]
